Goal: Check status: Check status

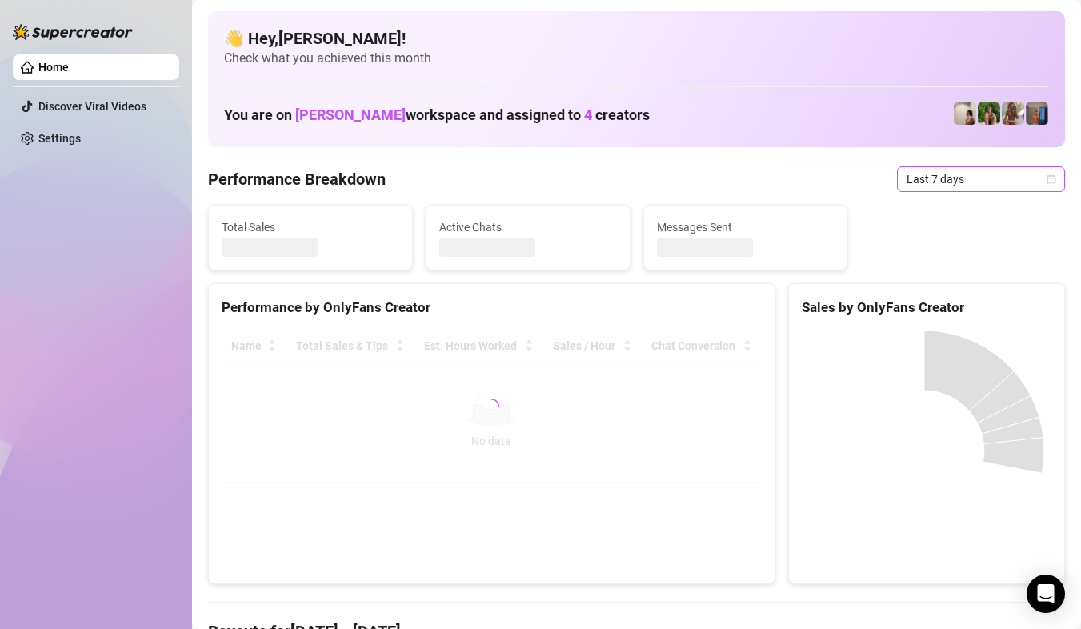
click at [1025, 184] on span "Last 7 days" at bounding box center [980, 179] width 149 height 24
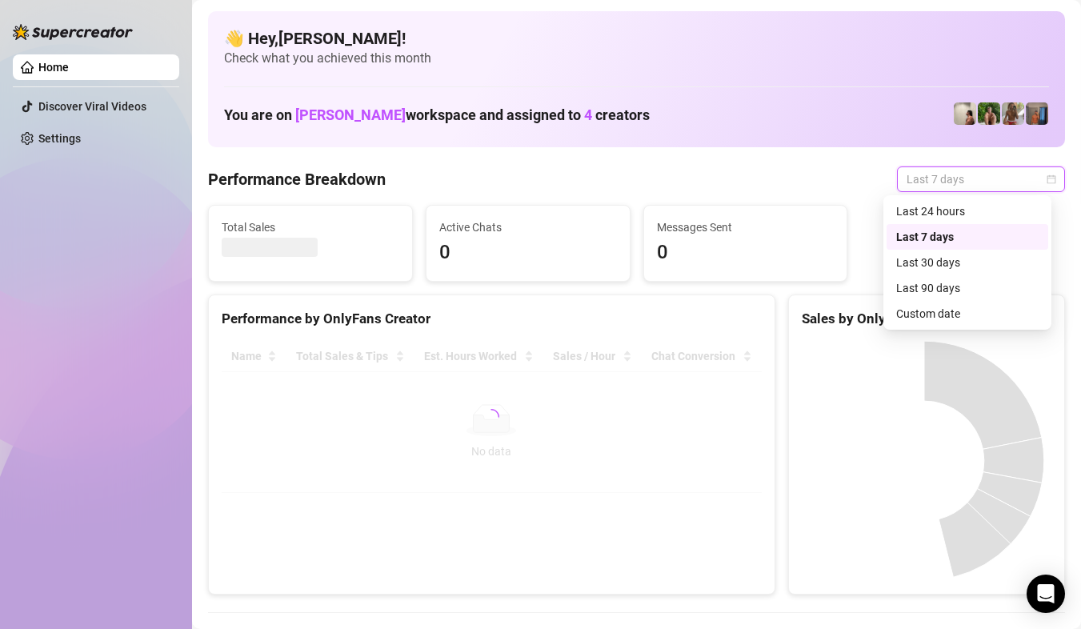
click at [962, 313] on div "Custom date" at bounding box center [967, 314] width 142 height 18
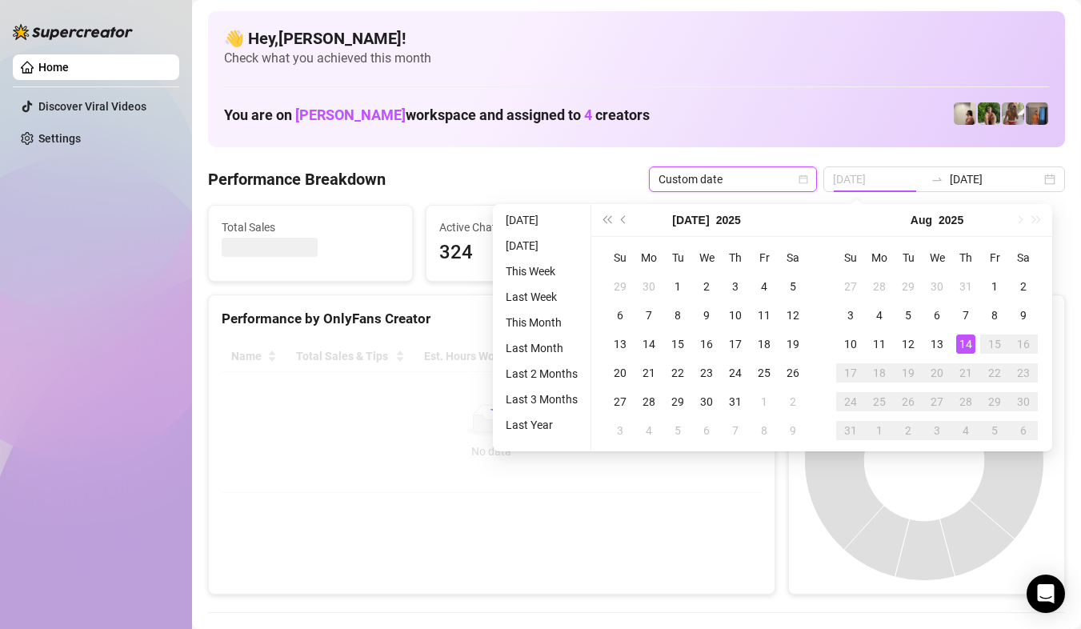
click at [964, 338] on div "14" at bounding box center [965, 343] width 19 height 19
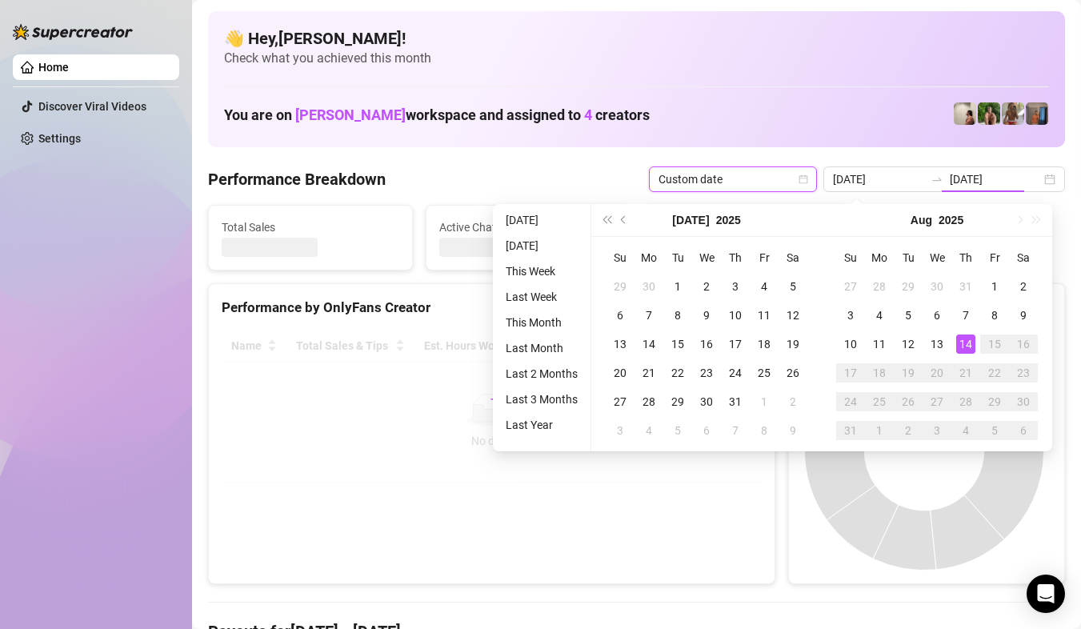
type input "[DATE]"
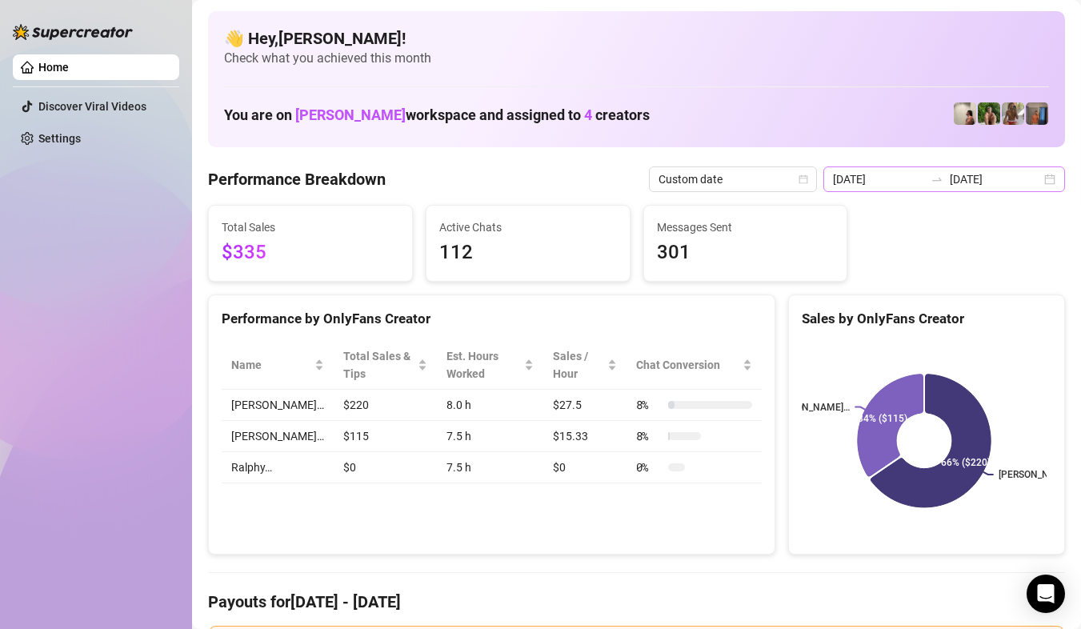
click at [1031, 182] on div "2025-08-14 2025-08-14" at bounding box center [944, 179] width 242 height 26
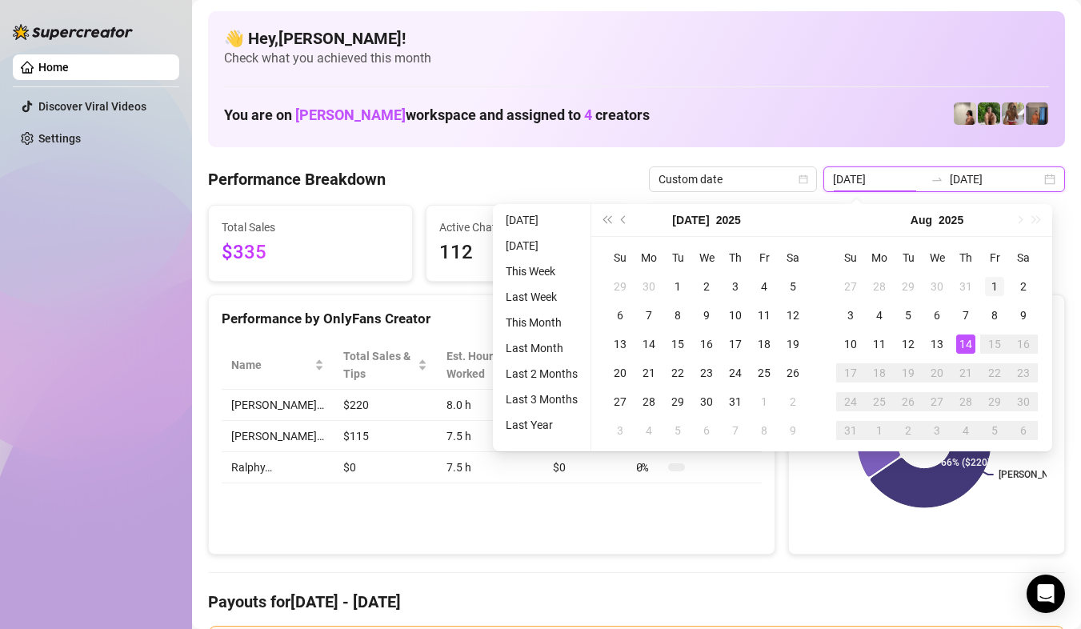
type input "2025-08-01"
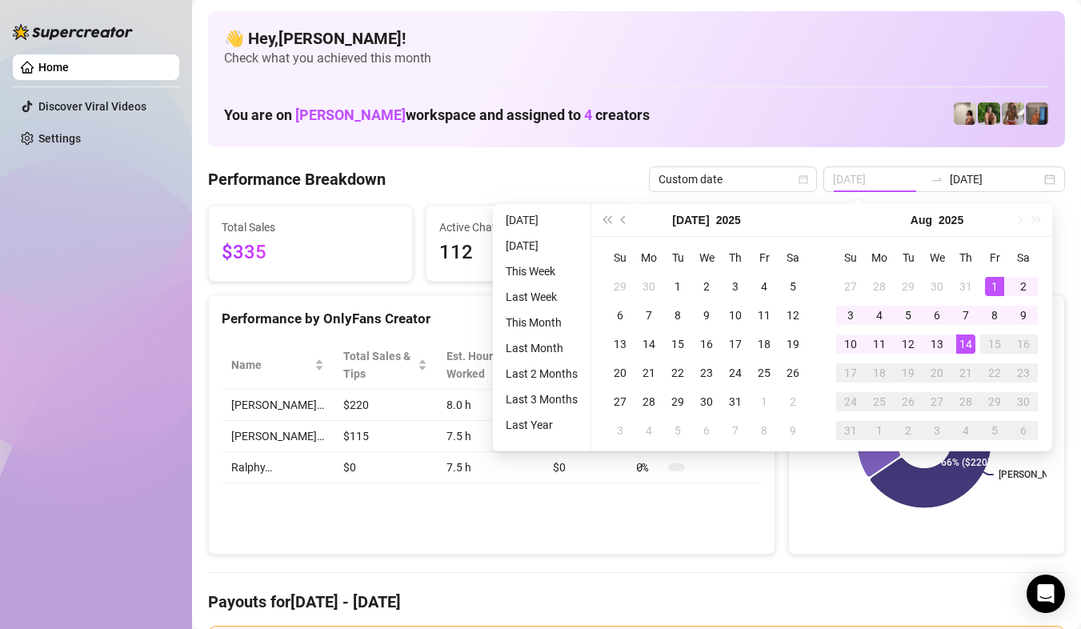
click at [994, 286] on div "1" at bounding box center [994, 286] width 19 height 19
click at [969, 349] on div "14" at bounding box center [965, 343] width 19 height 19
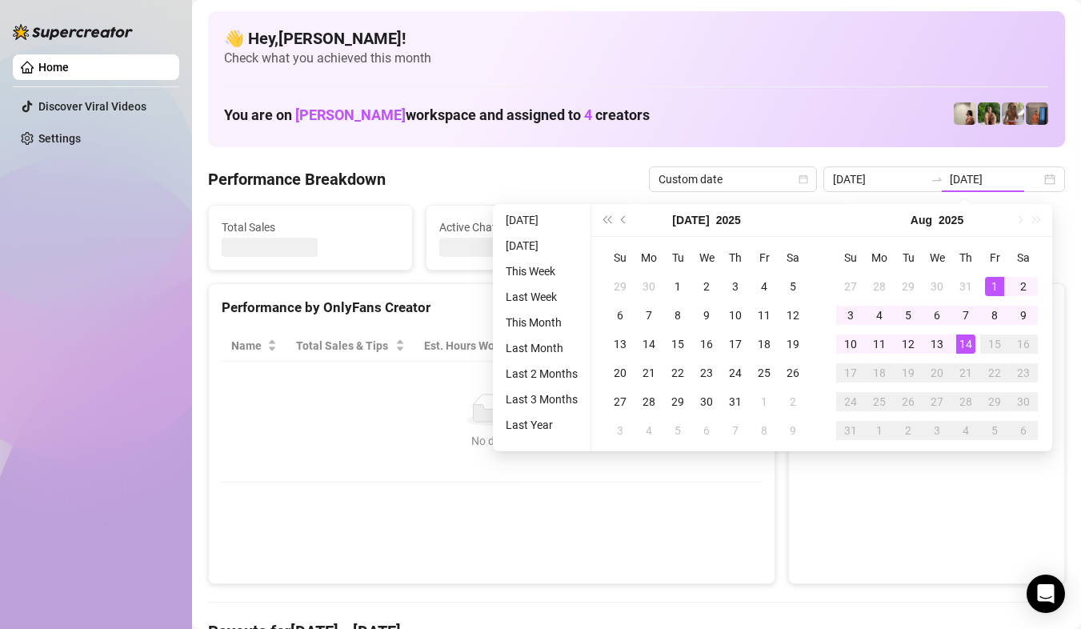
type input "2025-08-01"
